Goal: Communication & Community: Answer question/provide support

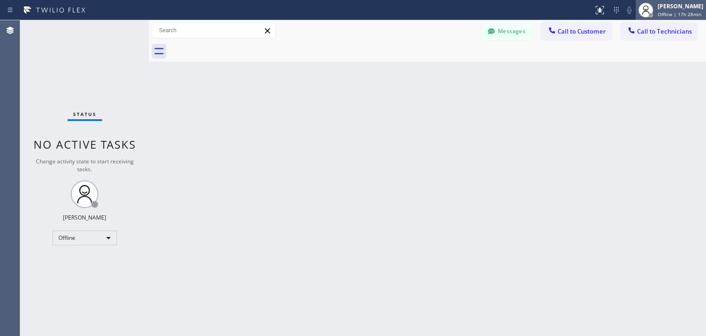
click at [660, 4] on div "[PERSON_NAME] Offline | 17h 28min" at bounding box center [681, 10] width 50 height 16
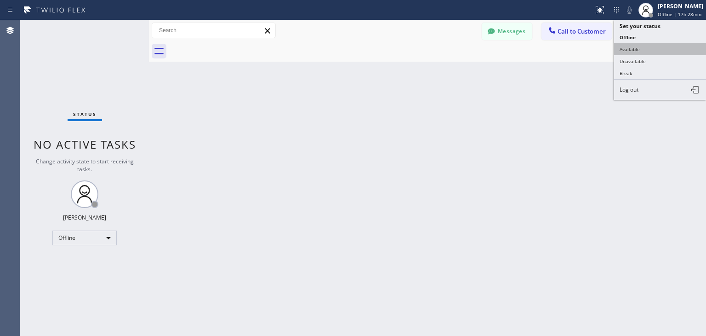
click at [657, 47] on button "Available" at bounding box center [660, 49] width 92 height 12
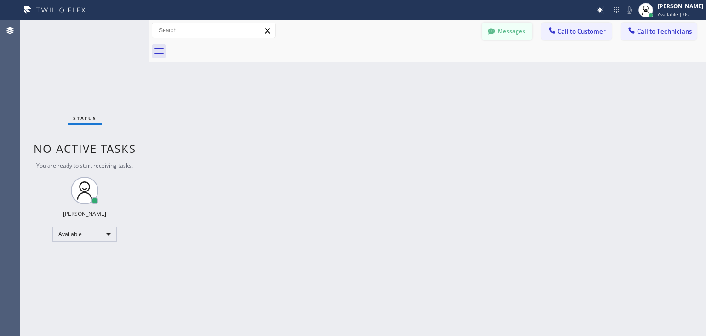
click at [514, 30] on button "Messages" at bounding box center [507, 31] width 51 height 17
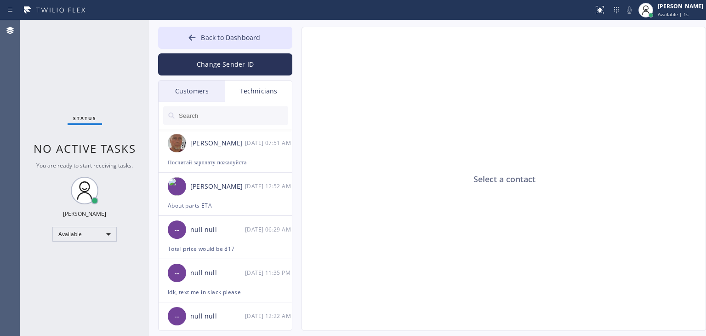
click at [210, 94] on div "Customers" at bounding box center [192, 90] width 67 height 21
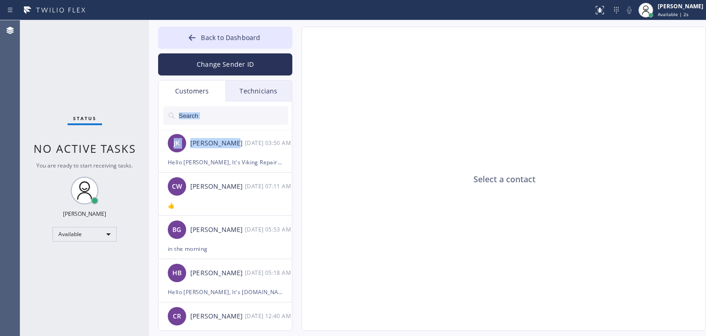
drag, startPoint x: 229, startPoint y: 131, endPoint x: 247, endPoint y: 120, distance: 20.8
click at [247, 120] on div "JK James Kassner 10/02 03:50 AM Hello James, It's Viking Repair Service, as I k…" at bounding box center [226, 227] width 134 height 250
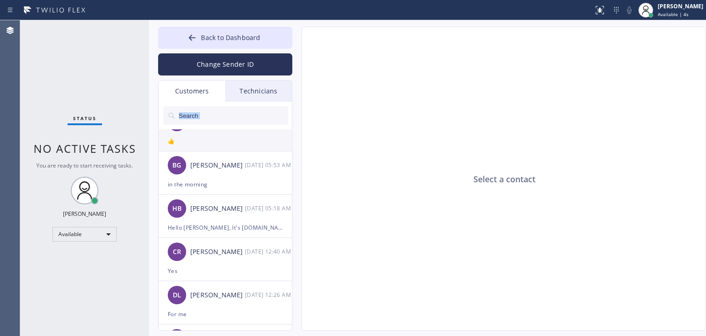
scroll to position [64, 0]
click at [255, 114] on input "text" at bounding box center [233, 115] width 110 height 18
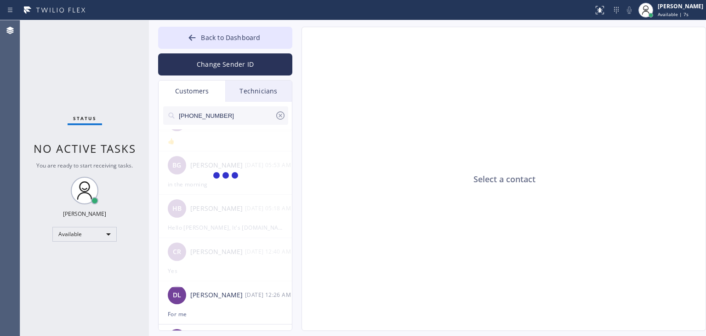
click at [255, 114] on input "(310) 383-5510" at bounding box center [226, 115] width 97 height 18
click at [255, 114] on input "(310) 383-551" at bounding box center [226, 115] width 97 height 18
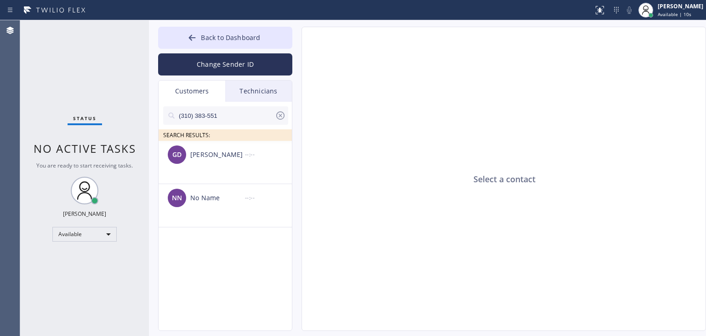
scroll to position [0, 0]
type input "(310) 383-551"
click at [252, 158] on div "--:--" at bounding box center [269, 154] width 48 height 11
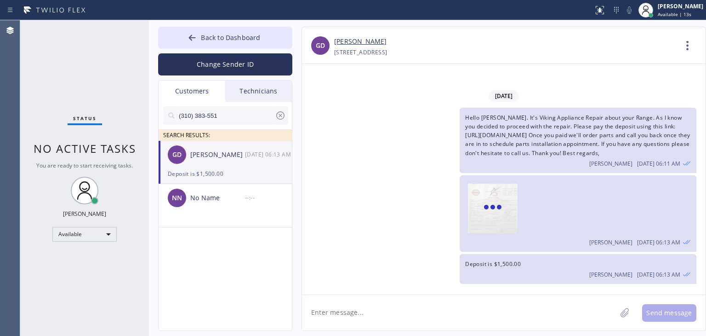
click at [406, 307] on textarea at bounding box center [459, 312] width 314 height 35
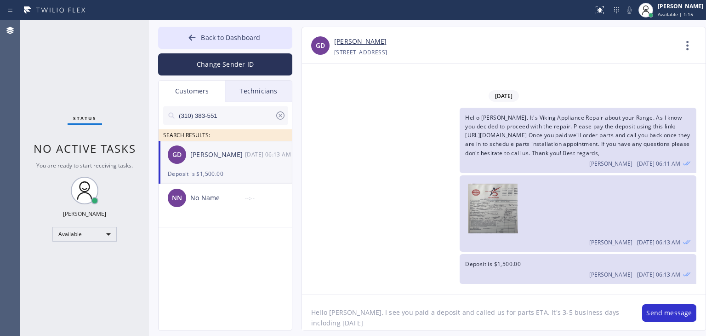
click at [601, 317] on textarea "Hello Gretchen, I see you paid a deposit and called us for parts ETA. It's 3-5 …" at bounding box center [467, 312] width 331 height 35
click at [601, 314] on textarea "Hello Gretchen, I see you paid a deposit and called us for parts ETA. It's 3-5 …" at bounding box center [467, 312] width 331 height 35
click at [411, 321] on textarea "Hello Gretchen, I see you paid a deposit and called us for parts ETA. It's 3-5 …" at bounding box center [467, 312] width 331 height 35
type textarea "Hello [PERSON_NAME], I see you paid a deposit and called us for parts ETA. It's…"
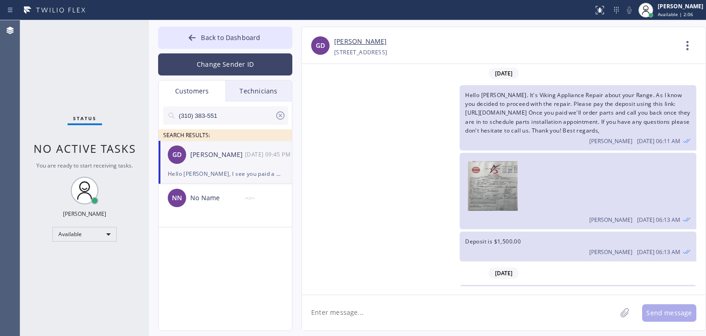
scroll to position [55, 0]
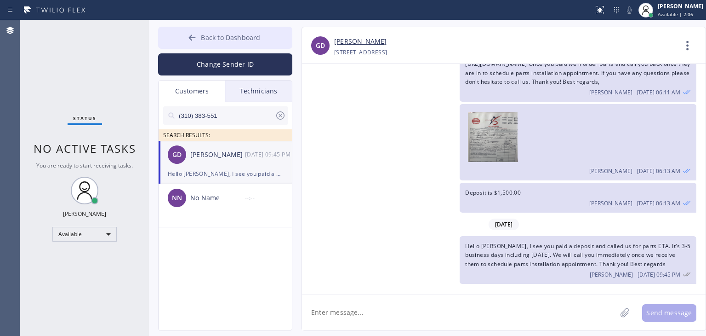
click at [255, 41] on span "Back to Dashboard" at bounding box center [230, 37] width 59 height 9
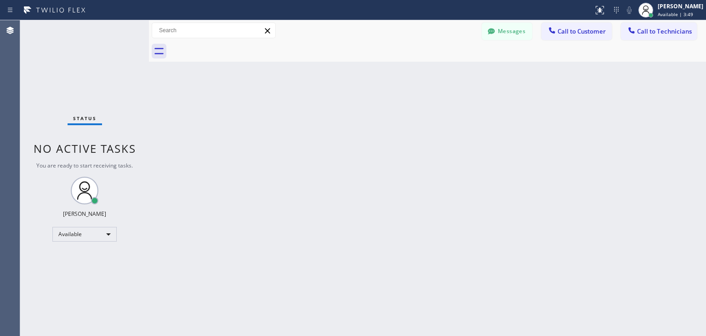
click at [502, 42] on div at bounding box center [437, 51] width 537 height 21
click at [506, 37] on button "Messages" at bounding box center [507, 31] width 51 height 17
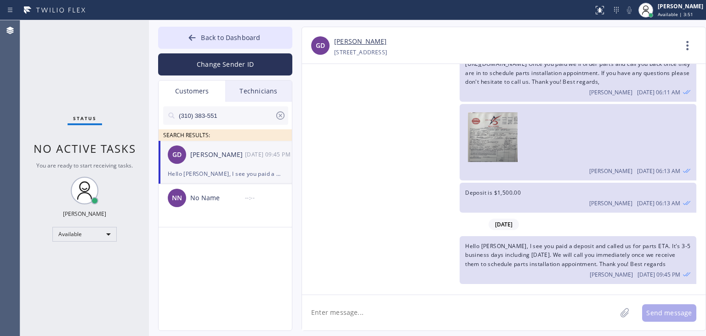
click at [277, 115] on icon at bounding box center [280, 115] width 8 height 8
click at [274, 91] on div "Technicians" at bounding box center [258, 90] width 67 height 21
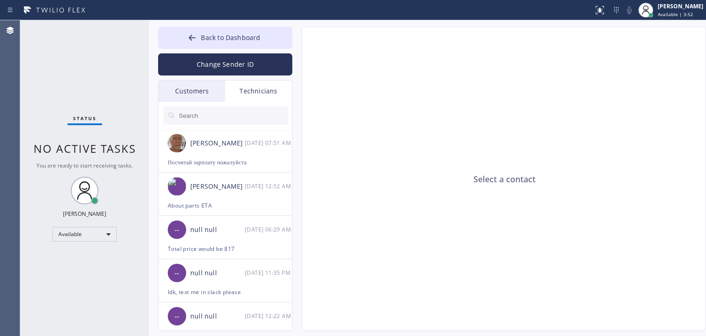
click at [179, 97] on div "Customers" at bounding box center [192, 90] width 67 height 21
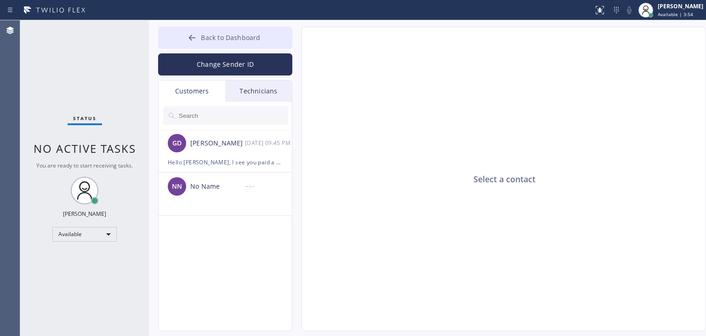
click at [231, 27] on button "Back to Dashboard" at bounding box center [225, 38] width 134 height 22
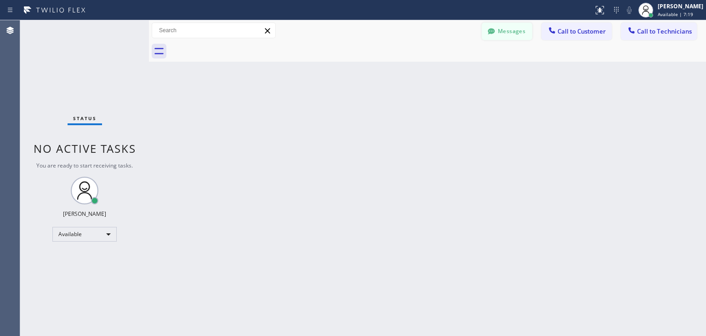
click at [522, 37] on button "Messages" at bounding box center [507, 31] width 51 height 17
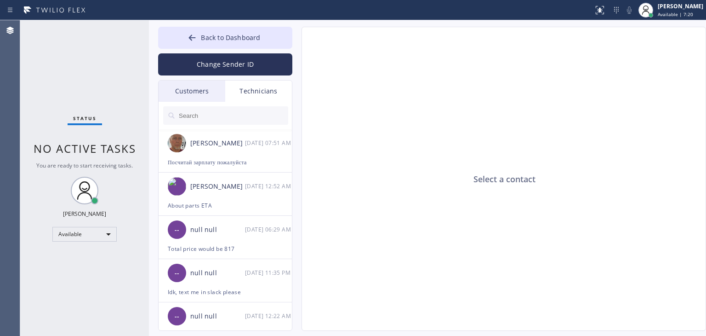
click at [183, 94] on div "Customers" at bounding box center [192, 90] width 67 height 21
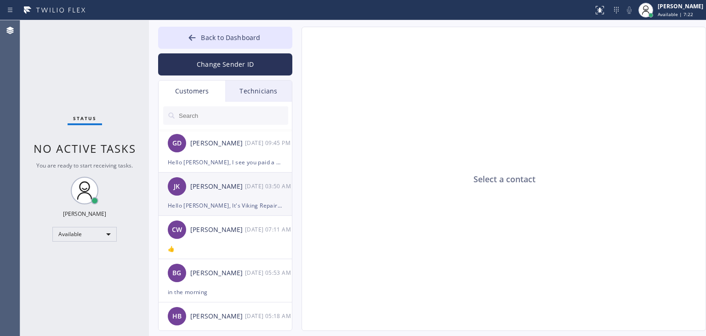
click at [230, 197] on div "[PERSON_NAME] [PERSON_NAME] [DATE] 03:50 AM" at bounding box center [226, 186] width 134 height 28
